Goal: Transaction & Acquisition: Purchase product/service

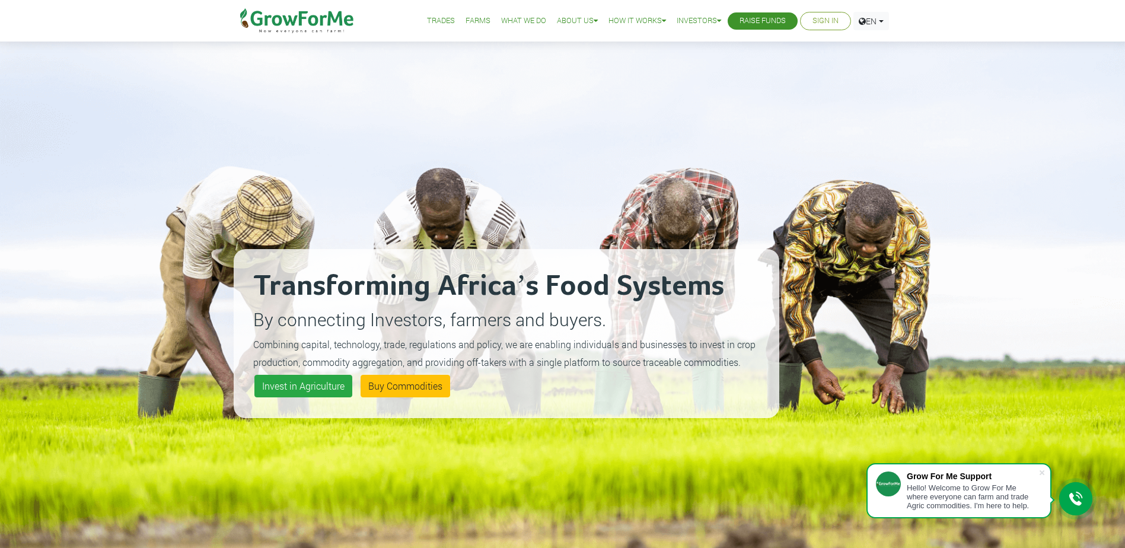
click at [820, 21] on link "Sign In" at bounding box center [826, 21] width 26 height 12
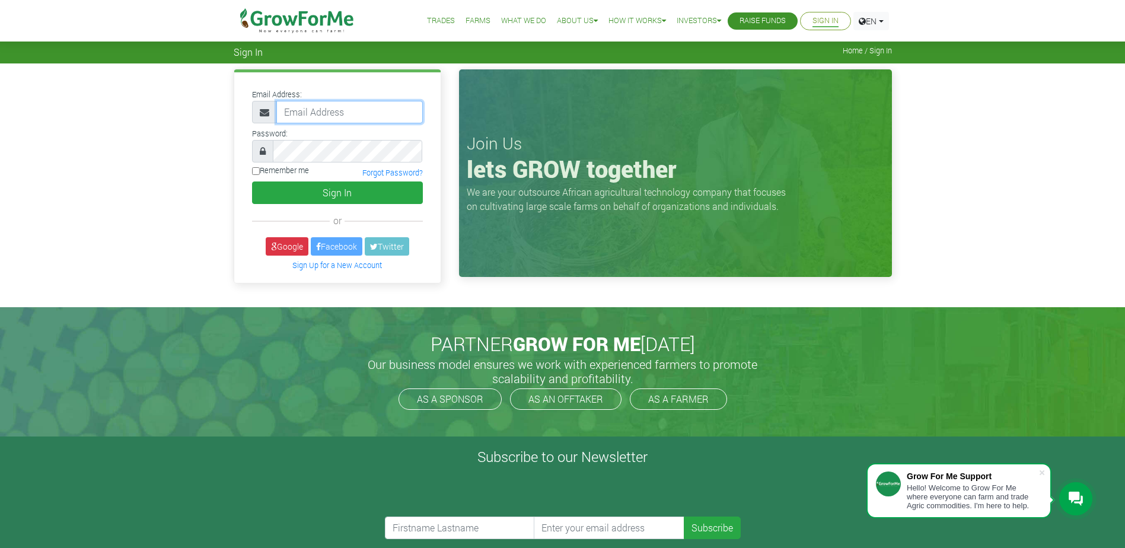
type input "233559914846@growforme.com"
click at [270, 169] on label "Remember me" at bounding box center [280, 170] width 57 height 11
click at [260, 169] on input "Remember me" at bounding box center [256, 171] width 8 height 8
checkbox input "true"
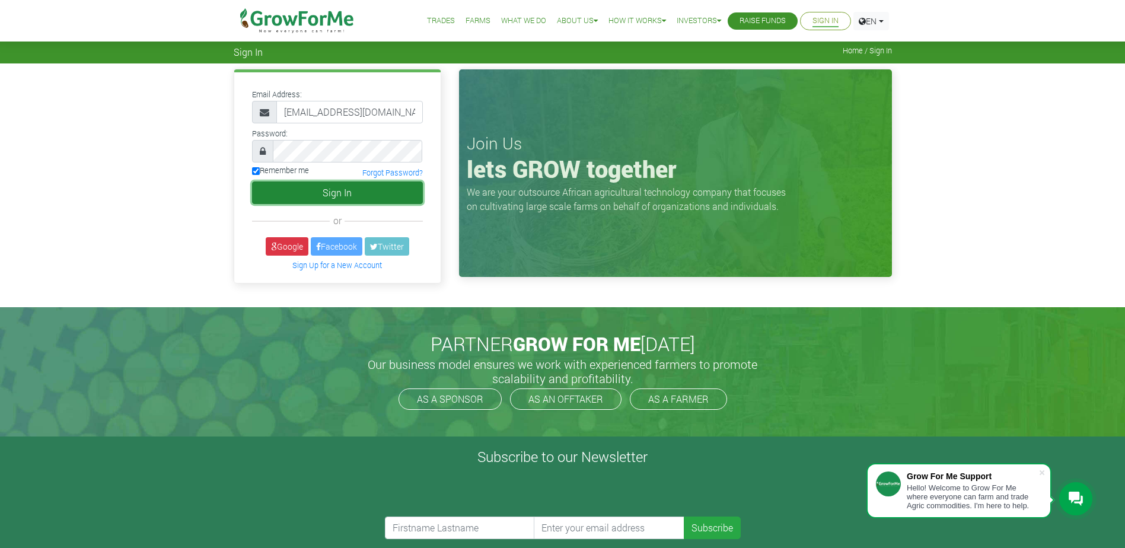
click at [294, 190] on button "Sign In" at bounding box center [337, 192] width 171 height 23
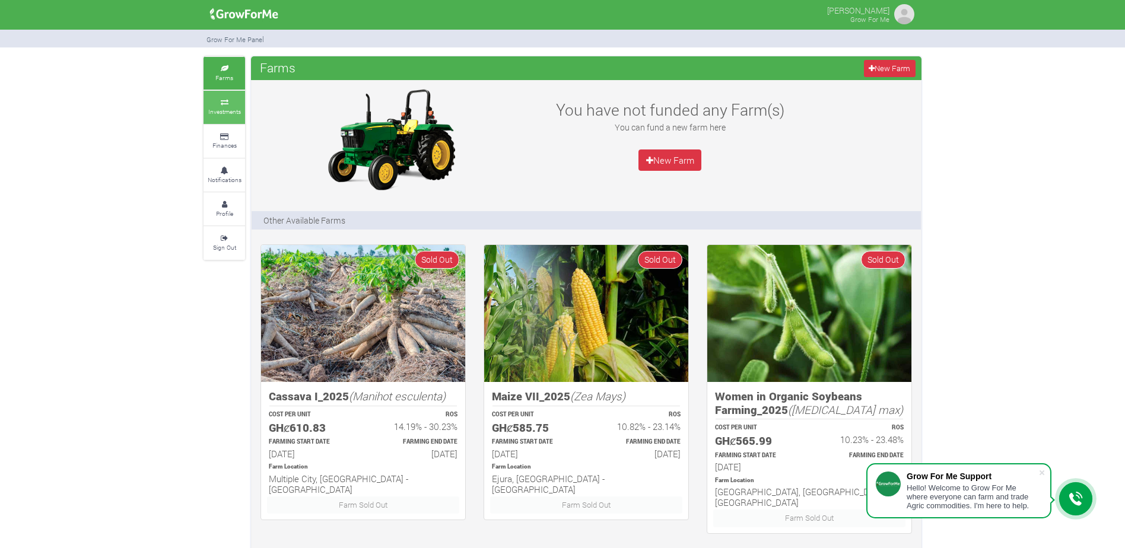
click at [231, 105] on icon at bounding box center [224, 103] width 36 height 6
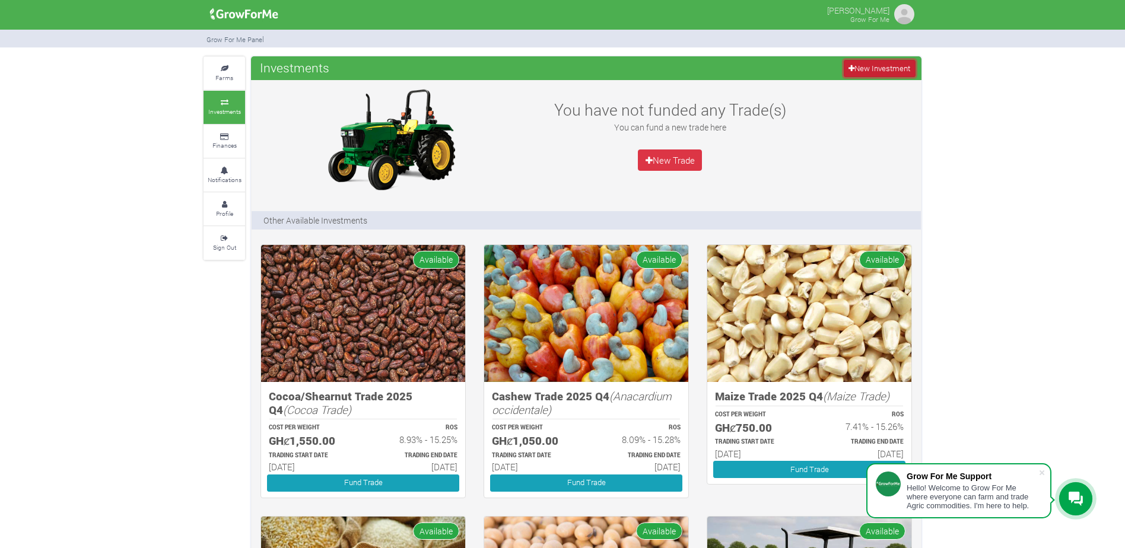
click at [855, 60] on link "New Investment" at bounding box center [879, 68] width 72 height 17
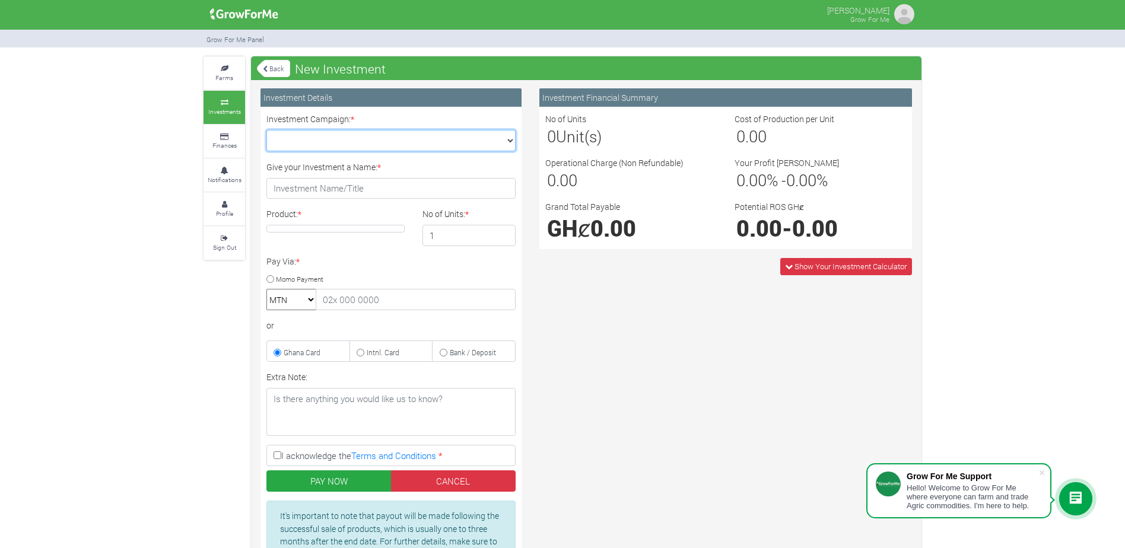
click at [484, 138] on select "Maize Trade 2025 Q4 (Maize Trade :: 01st Oct 2025 - 31st Mar 2026) Cashew Trade…" at bounding box center [390, 140] width 249 height 21
select select "47"
click at [266, 130] on select "Maize Trade 2025 Q4 (Maize Trade :: 01st Oct 2025 - 31st Mar 2026) Cashew Trade…" at bounding box center [390, 140] width 249 height 21
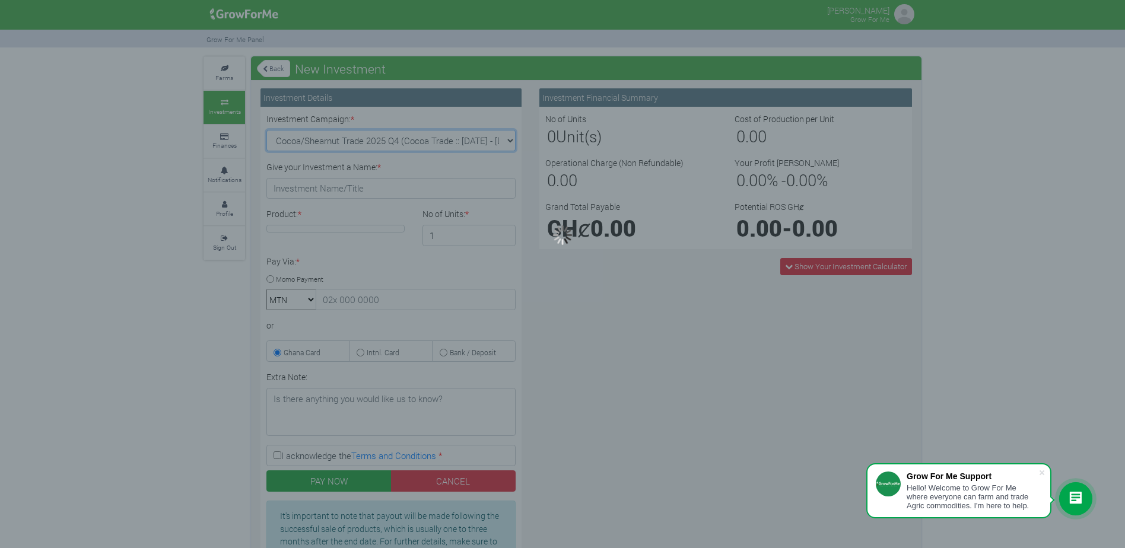
type input "1"
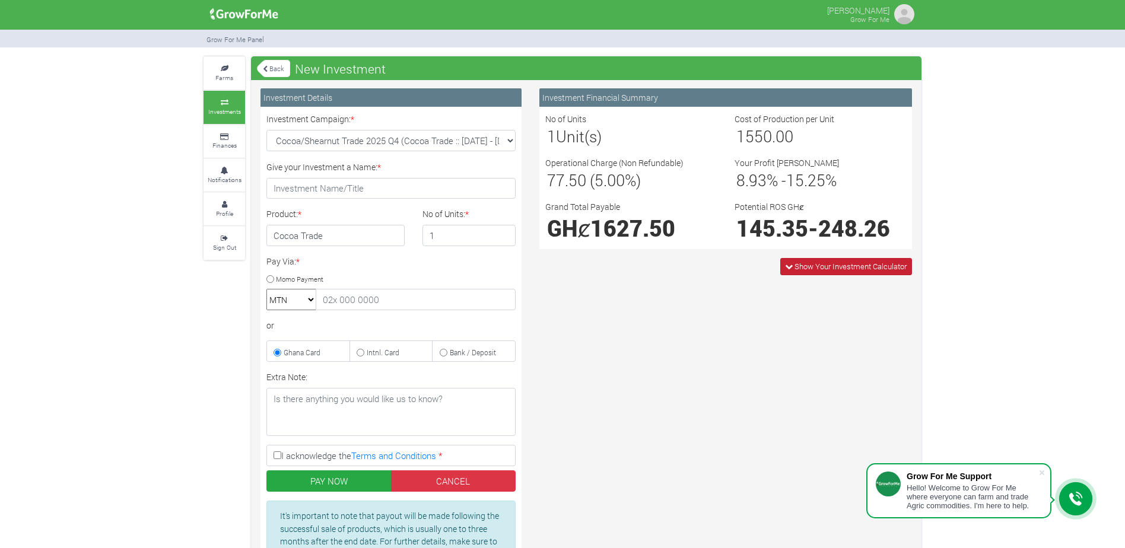
click at [800, 266] on span "Show Your Investment Calculator" at bounding box center [850, 266] width 112 height 11
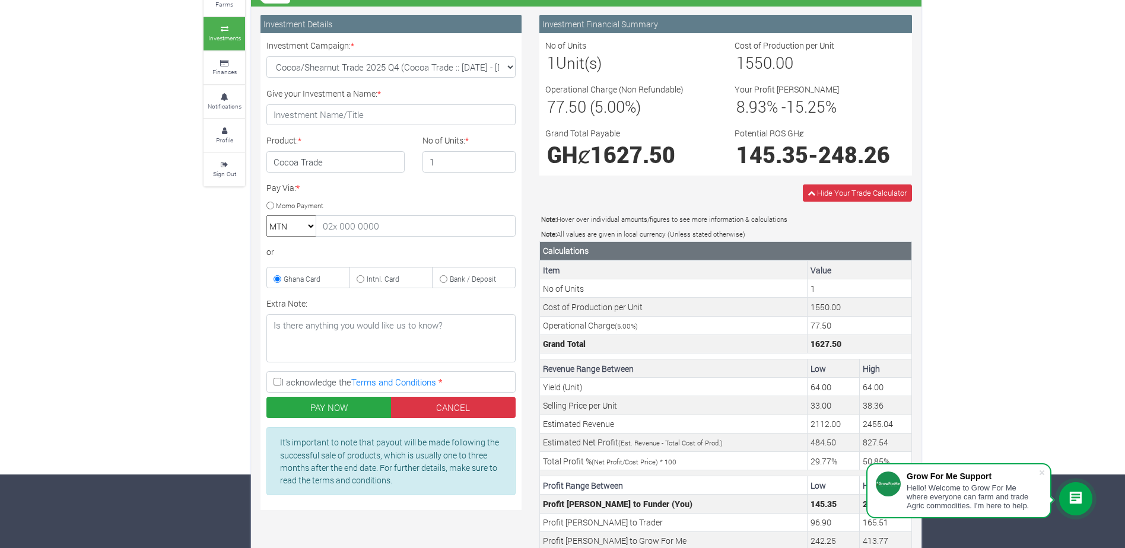
scroll to position [42, 0]
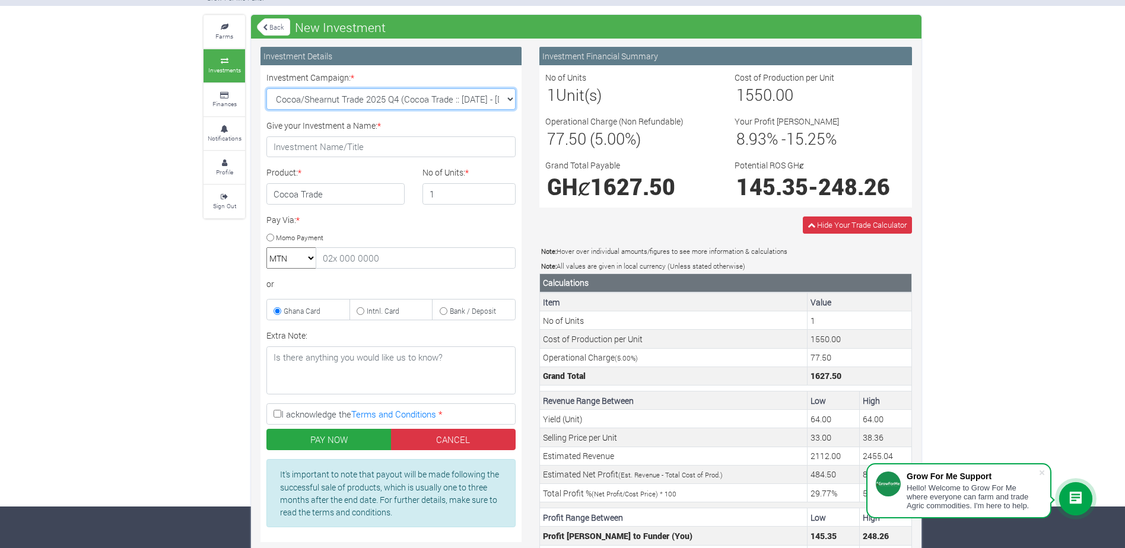
click at [443, 97] on select "Maize Trade 2025 Q4 (Maize Trade :: 01st Oct 2025 - 31st Mar 2026) Cashew Trade…" at bounding box center [390, 98] width 249 height 21
select select "46"
click at [266, 88] on select "Maize Trade 2025 Q4 (Maize Trade :: 01st Oct 2025 - 31st Mar 2026) Cashew Trade…" at bounding box center [390, 98] width 249 height 21
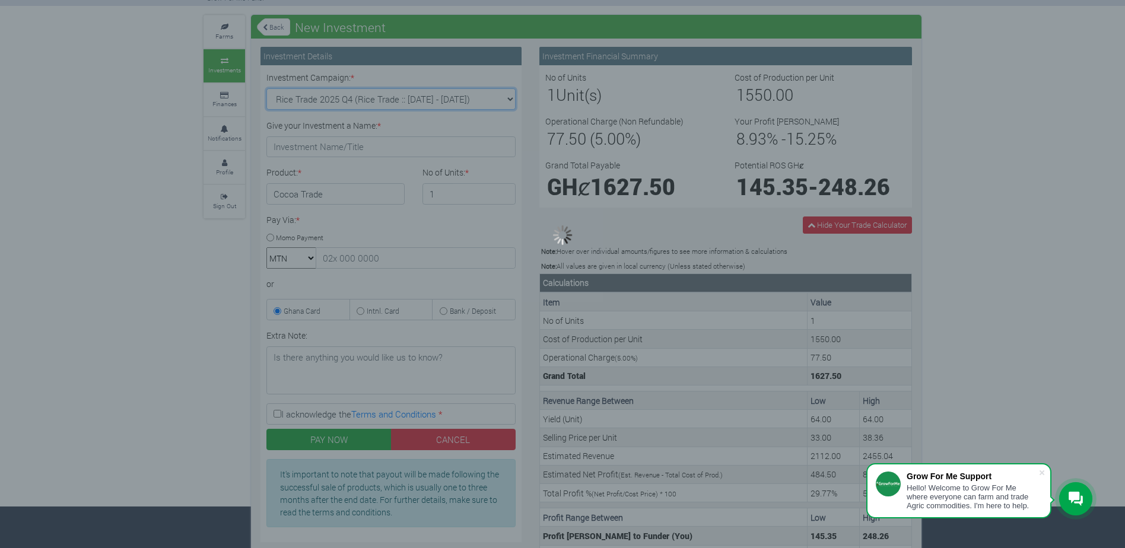
type input "1"
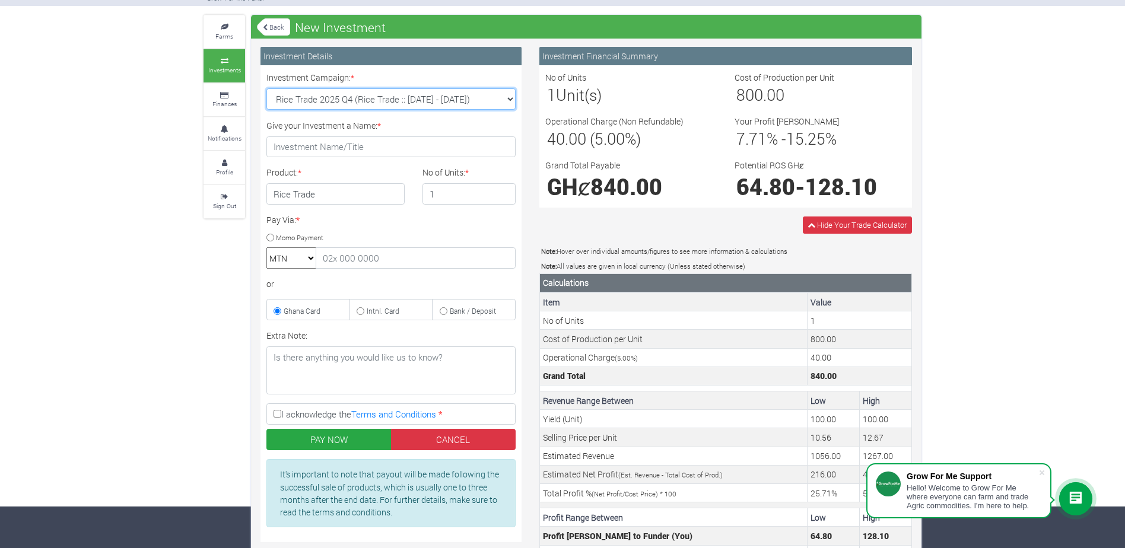
click at [503, 100] on select "Maize Trade 2025 Q4 (Maize Trade :: 01st Oct 2025 - 31st Mar 2026) Cashew Trade…" at bounding box center [390, 98] width 249 height 21
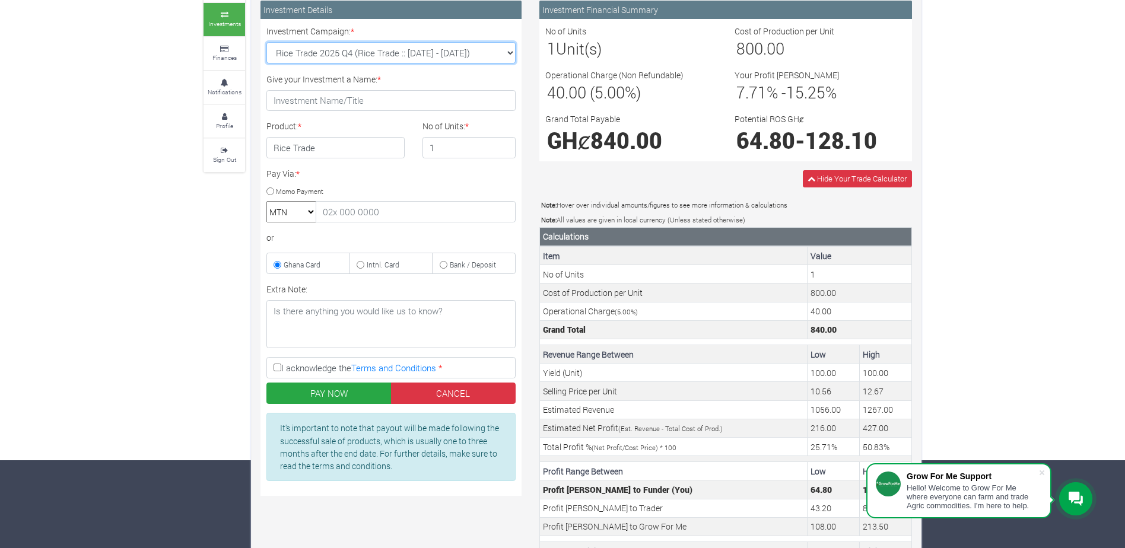
scroll to position [0, 0]
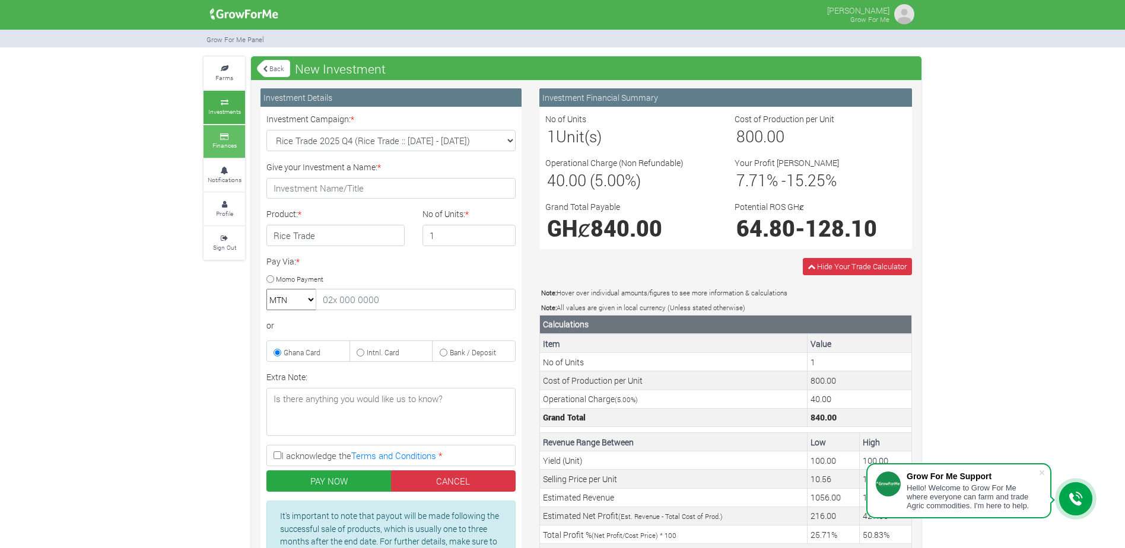
click at [222, 143] on small "Finances" at bounding box center [224, 145] width 24 height 8
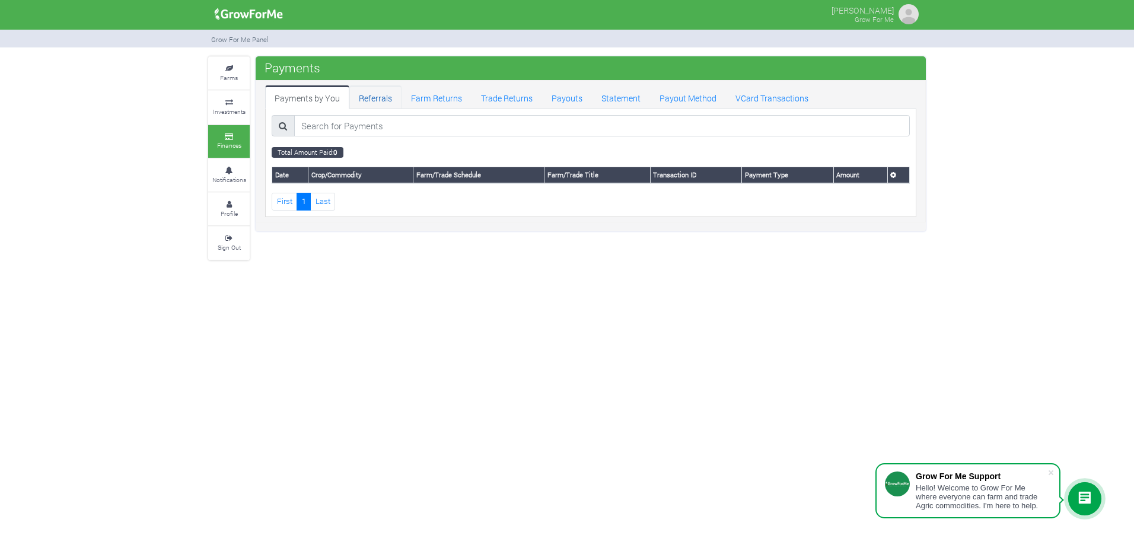
click at [374, 96] on link "Referrals" at bounding box center [375, 97] width 52 height 24
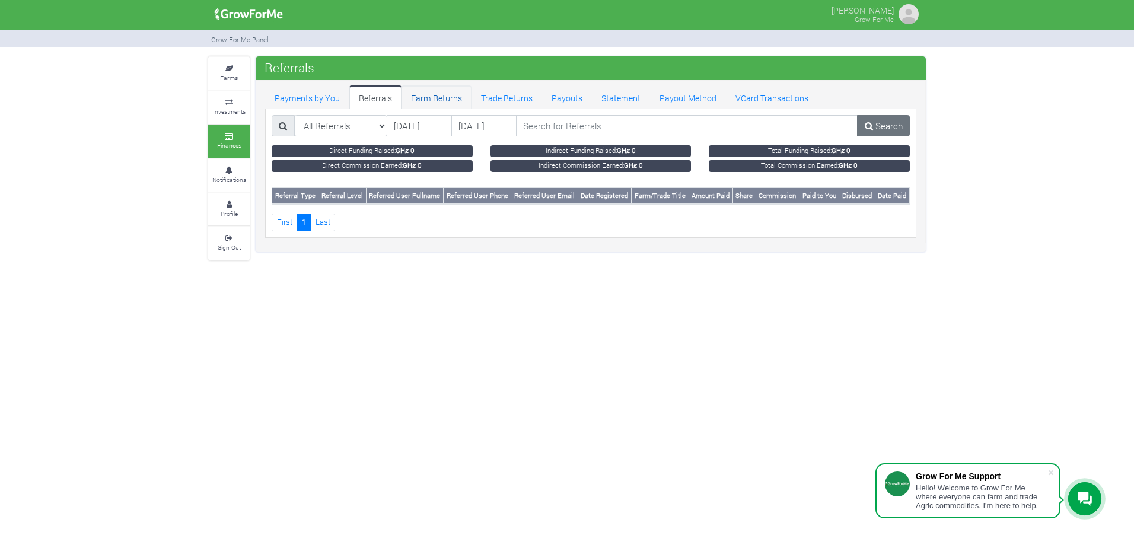
click at [421, 97] on link "Farm Returns" at bounding box center [437, 97] width 70 height 24
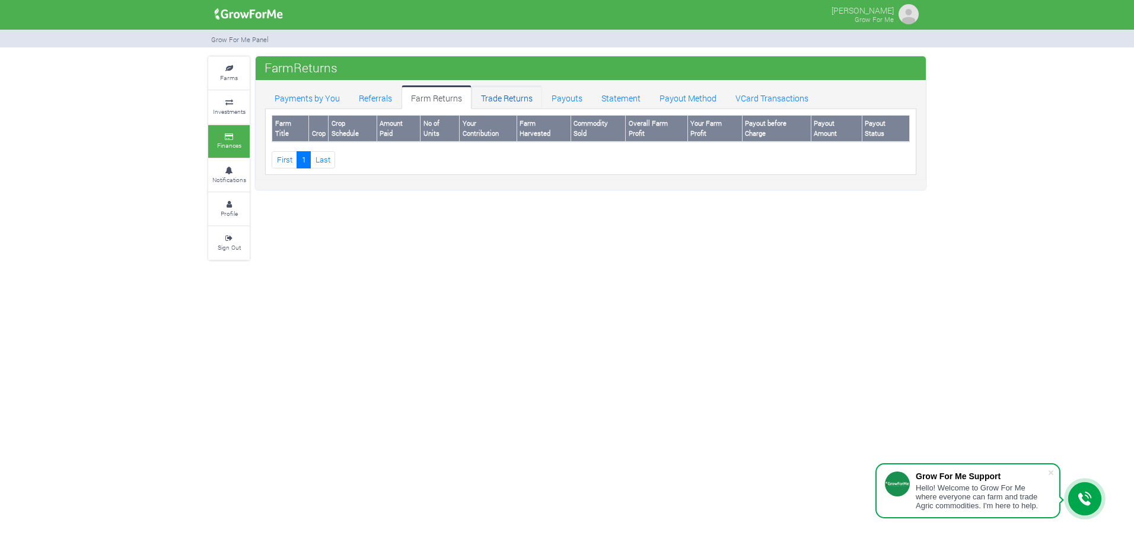
click at [490, 96] on link "Trade Returns" at bounding box center [507, 97] width 71 height 24
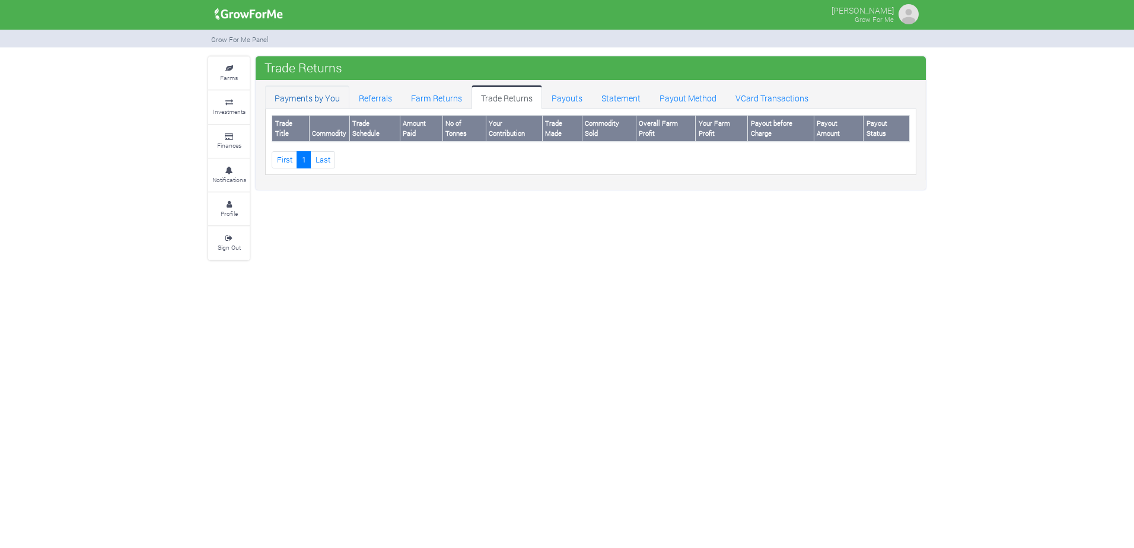
click at [319, 106] on link "Payments by You" at bounding box center [307, 97] width 84 height 24
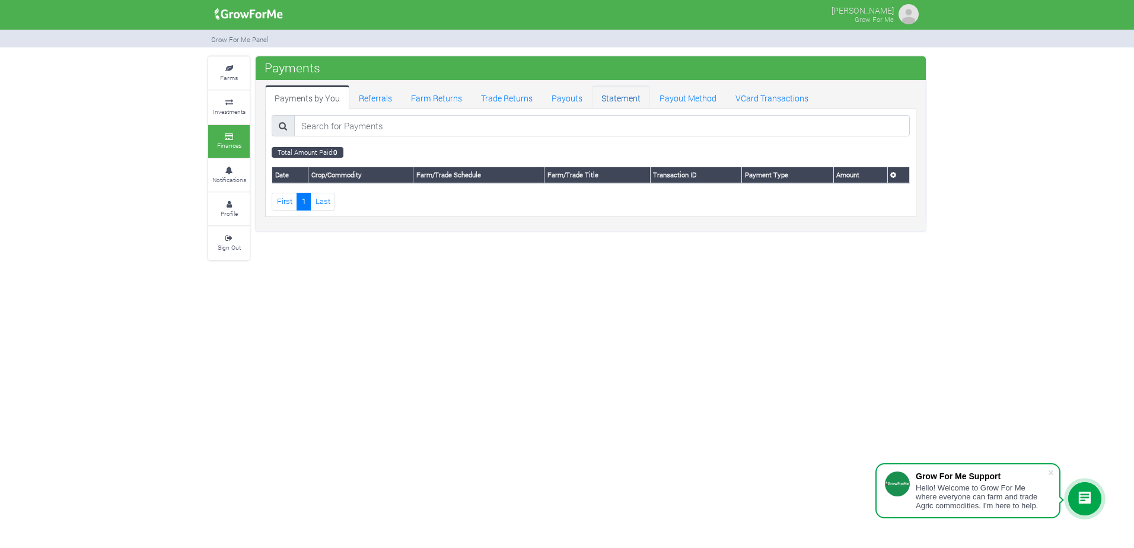
click at [598, 94] on link "Statement" at bounding box center [621, 97] width 58 height 24
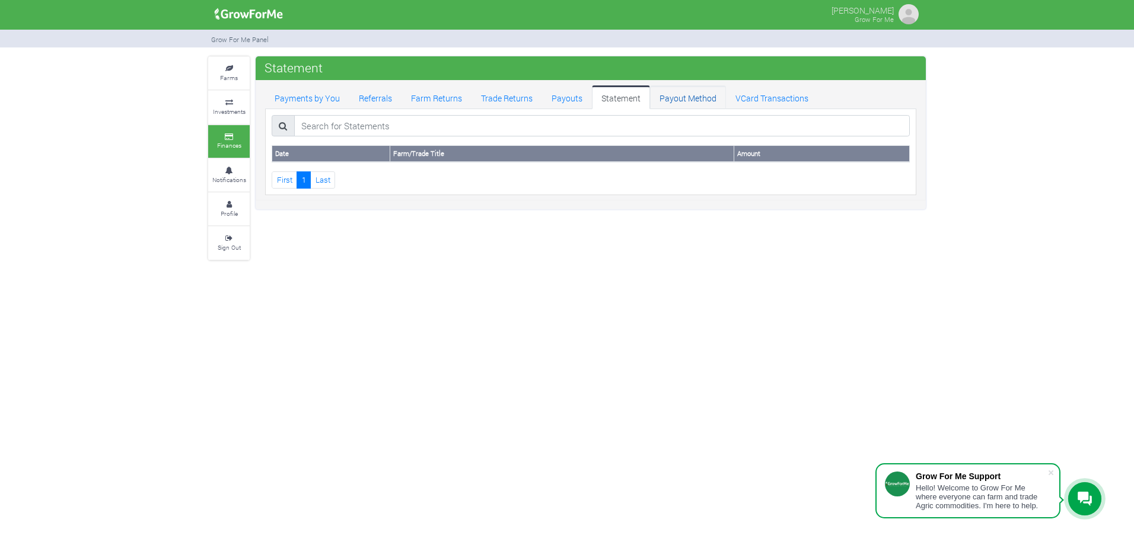
click at [684, 95] on link "Payout Method" at bounding box center [688, 97] width 76 height 24
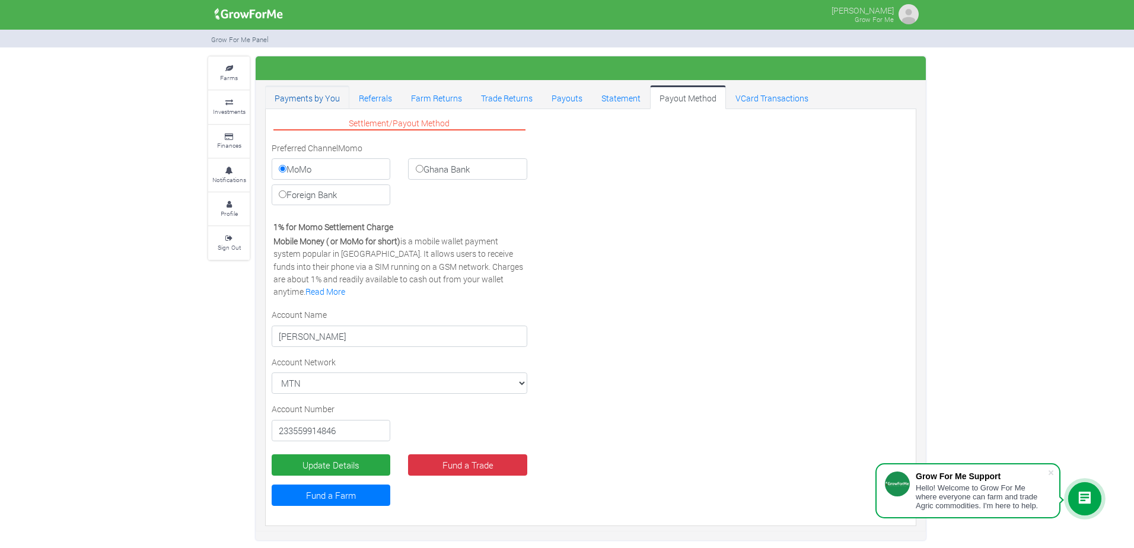
click at [304, 95] on link "Payments by You" at bounding box center [307, 97] width 84 height 24
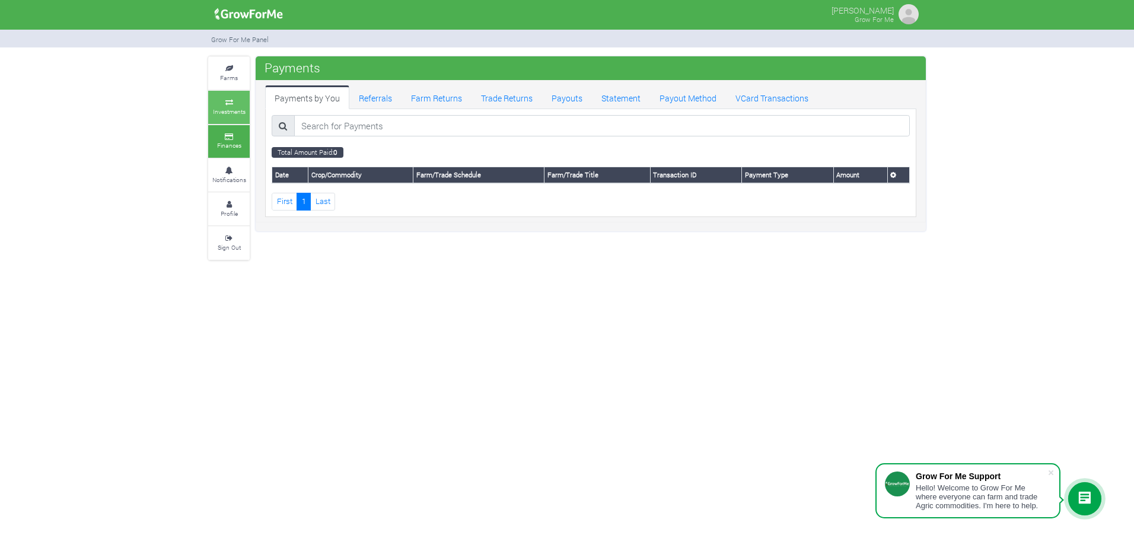
click at [243, 97] on link "Investments" at bounding box center [229, 107] width 42 height 33
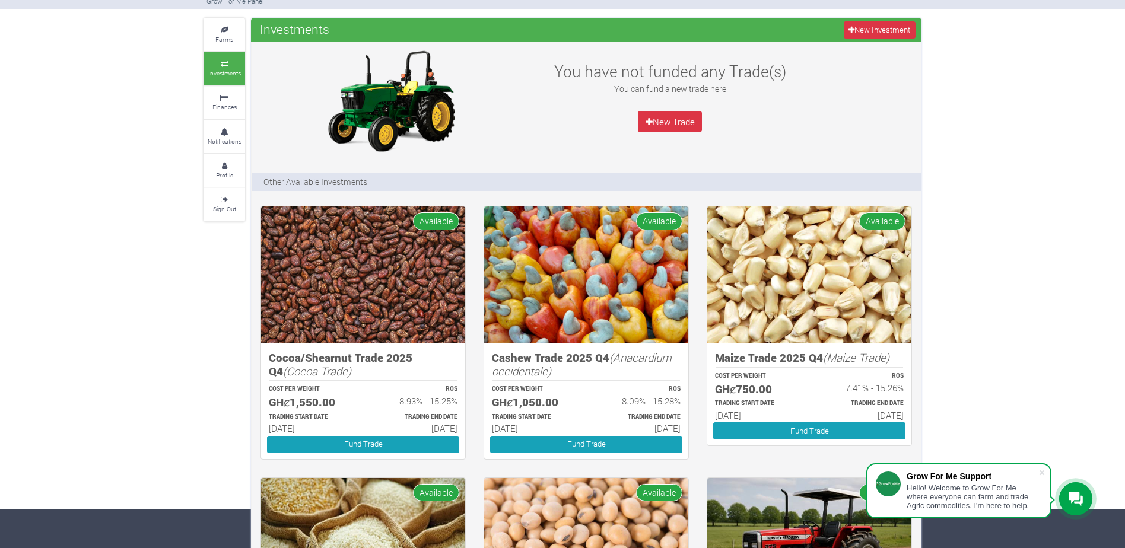
scroll to position [59, 0]
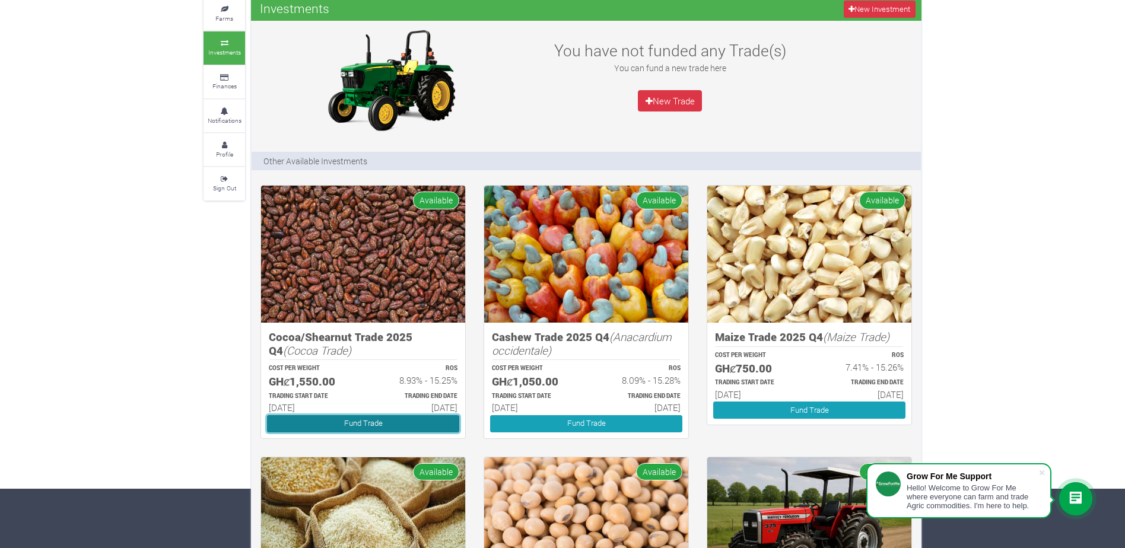
click at [337, 418] on link "Fund Trade" at bounding box center [363, 423] width 192 height 17
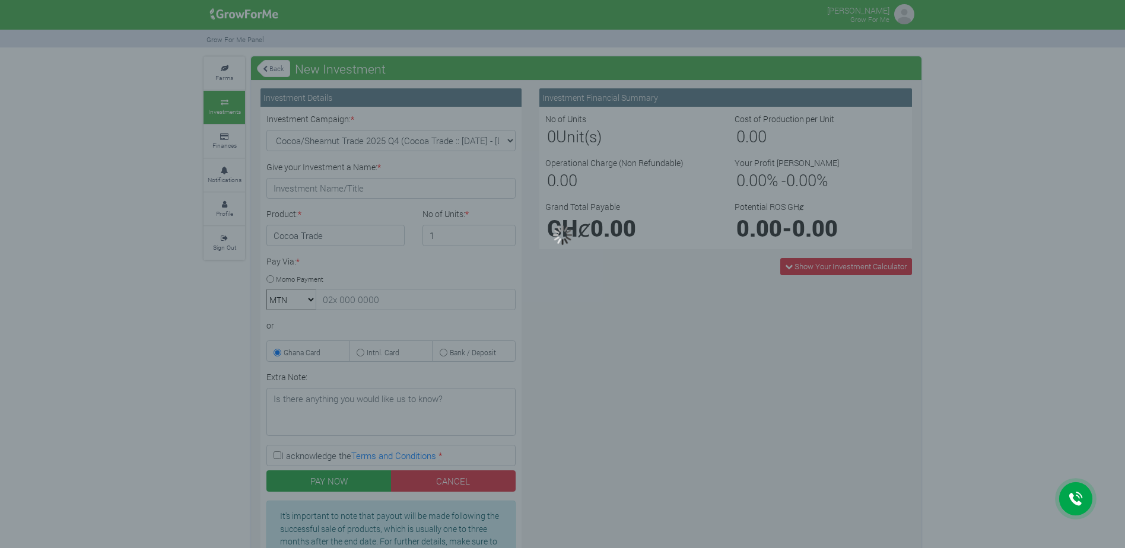
type input "1"
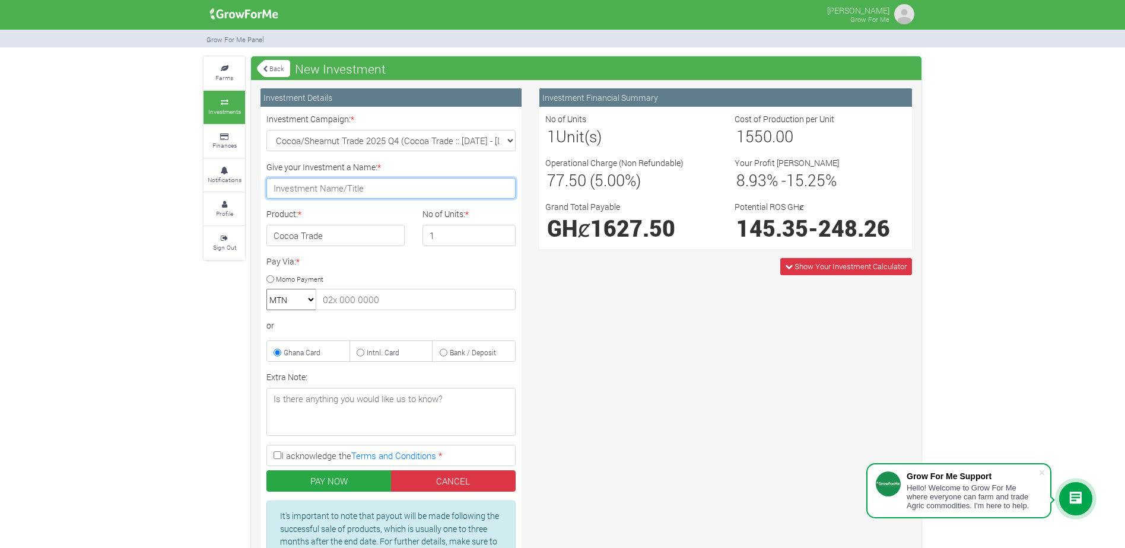
click at [364, 187] on input "Give your Investment a Name: *" at bounding box center [390, 188] width 249 height 21
click at [319, 189] on input "My Investment" at bounding box center [390, 188] width 249 height 21
click at [365, 189] on input "My Investment" at bounding box center [390, 188] width 249 height 21
type input "My Investment"
click at [358, 237] on h4 "Cocoa Trade" at bounding box center [335, 235] width 138 height 21
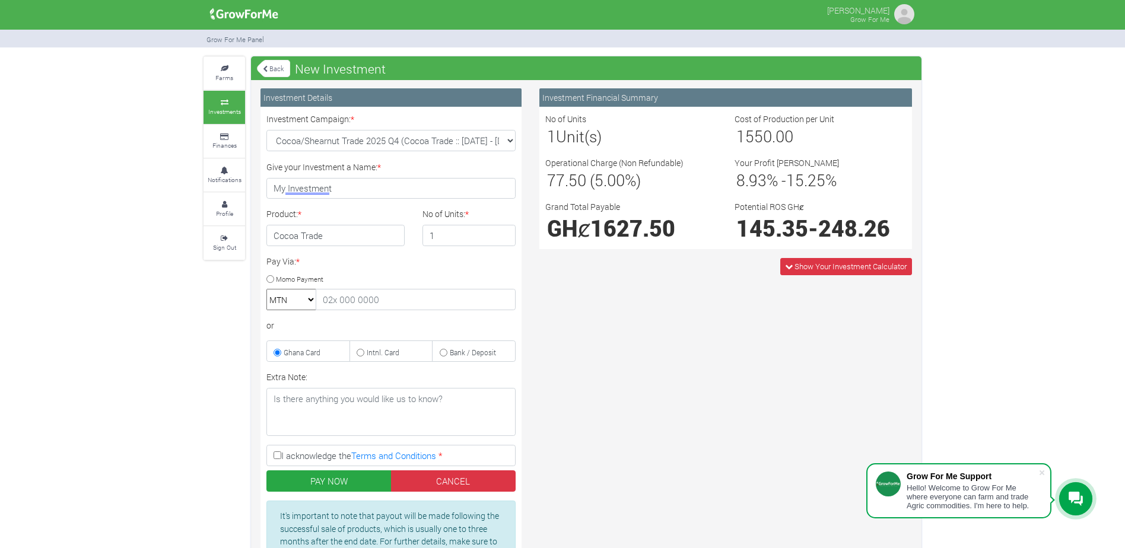
click at [358, 237] on h4 "Cocoa Trade" at bounding box center [335, 235] width 138 height 21
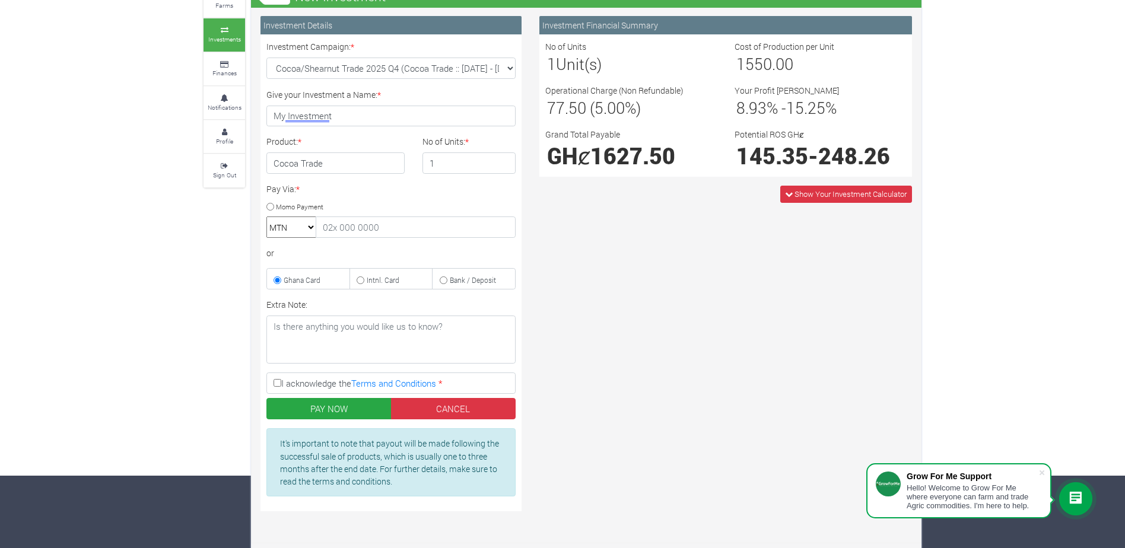
scroll to position [77, 0]
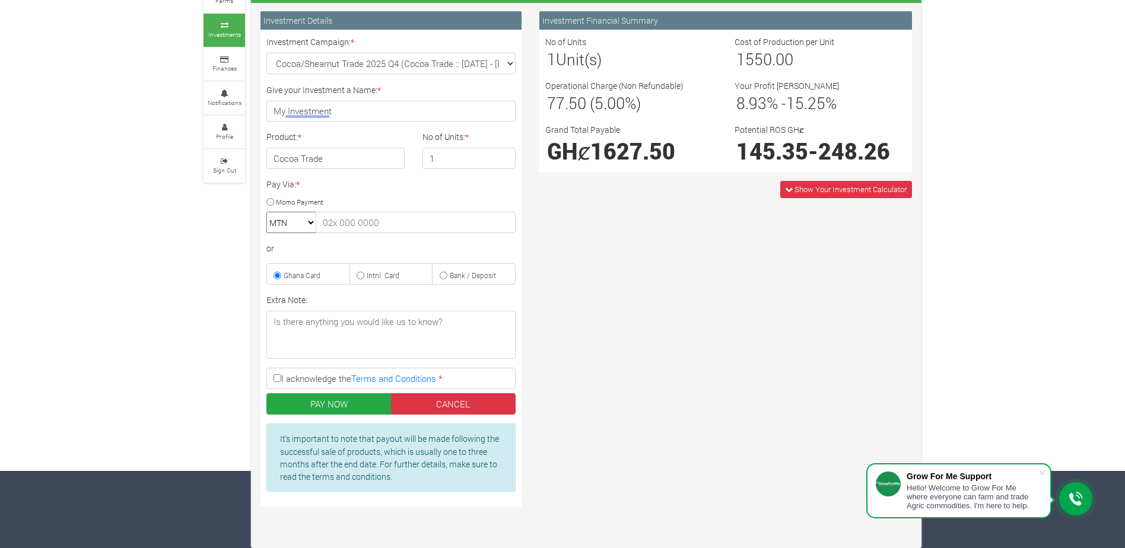
click at [292, 205] on small "Momo Payment" at bounding box center [299, 201] width 47 height 9
click at [274, 205] on input "Momo Payment" at bounding box center [270, 202] width 8 height 8
radio input "true"
click at [351, 226] on input "text" at bounding box center [416, 222] width 200 height 21
drag, startPoint x: 418, startPoint y: 219, endPoint x: 317, endPoint y: 219, distance: 101.4
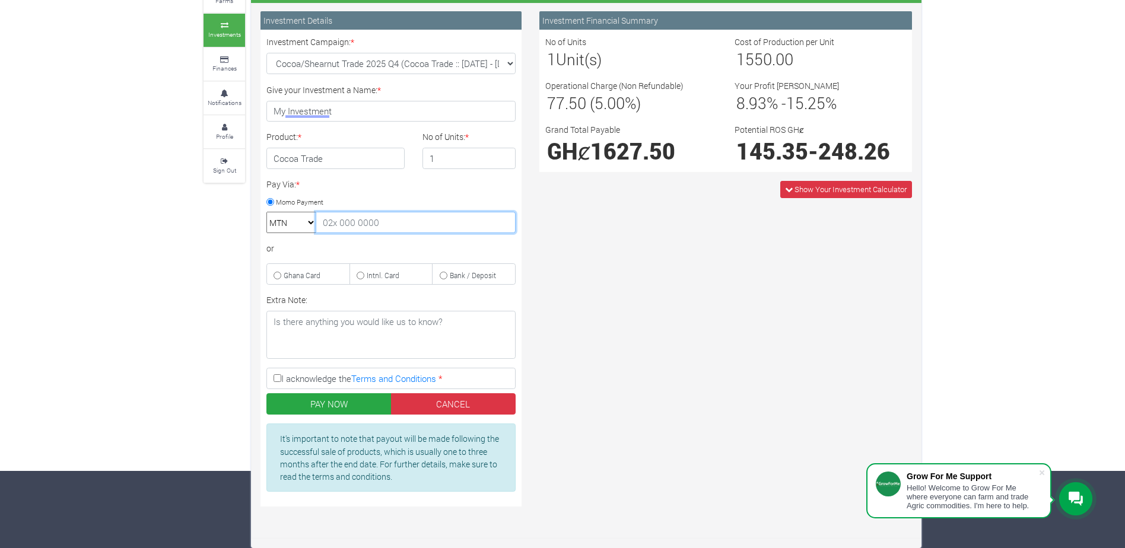
click at [317, 219] on input "text" at bounding box center [416, 222] width 200 height 21
type input "0559914846"
click at [328, 335] on textarea "Extra Note:" at bounding box center [390, 335] width 249 height 48
type textarea "I"
type textarea "[PERSON_NAME] as"
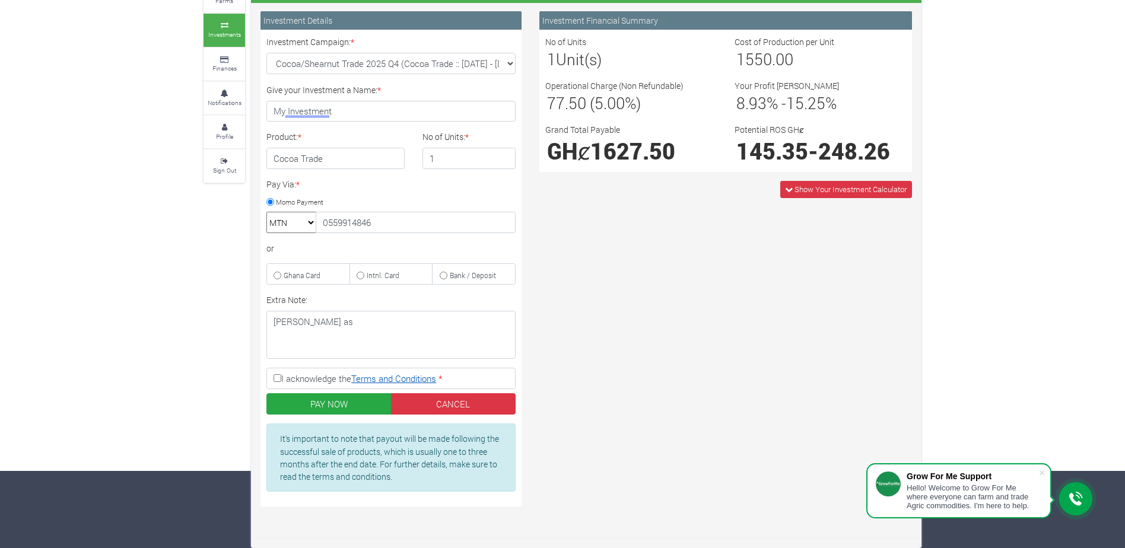
click at [405, 383] on link "Terms and Conditions" at bounding box center [393, 378] width 85 height 12
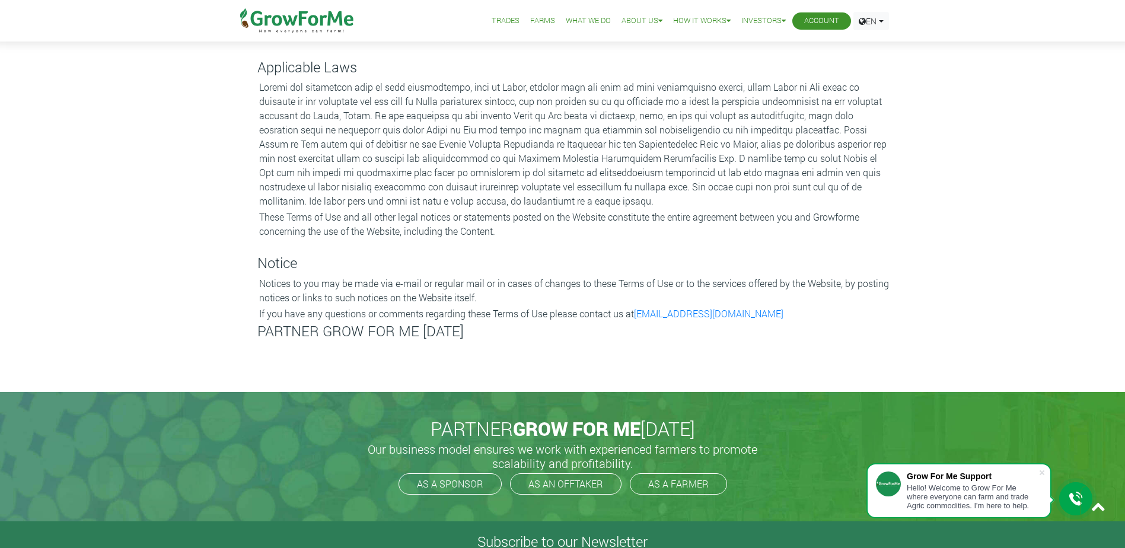
scroll to position [2313, 0]
